Goal: Entertainment & Leisure: Consume media (video, audio)

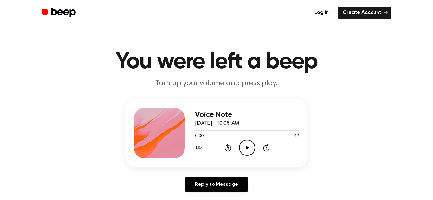
click at [245, 148] on icon "Play Audio" at bounding box center [247, 148] width 16 height 16
click at [245, 148] on icon at bounding box center [246, 148] width 3 height 4
click at [245, 148] on icon "Play Audio" at bounding box center [247, 148] width 16 height 16
click at [253, 151] on icon "Play Audio" at bounding box center [247, 148] width 16 height 16
click at [238, 147] on div "1.0x Rewind 5 seconds Play Audio Skip 5 seconds" at bounding box center [247, 148] width 104 height 16
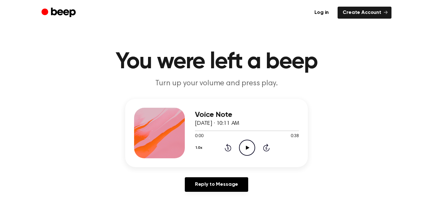
click at [242, 147] on icon "Play Audio" at bounding box center [247, 148] width 16 height 16
